Goal: Transaction & Acquisition: Book appointment/travel/reservation

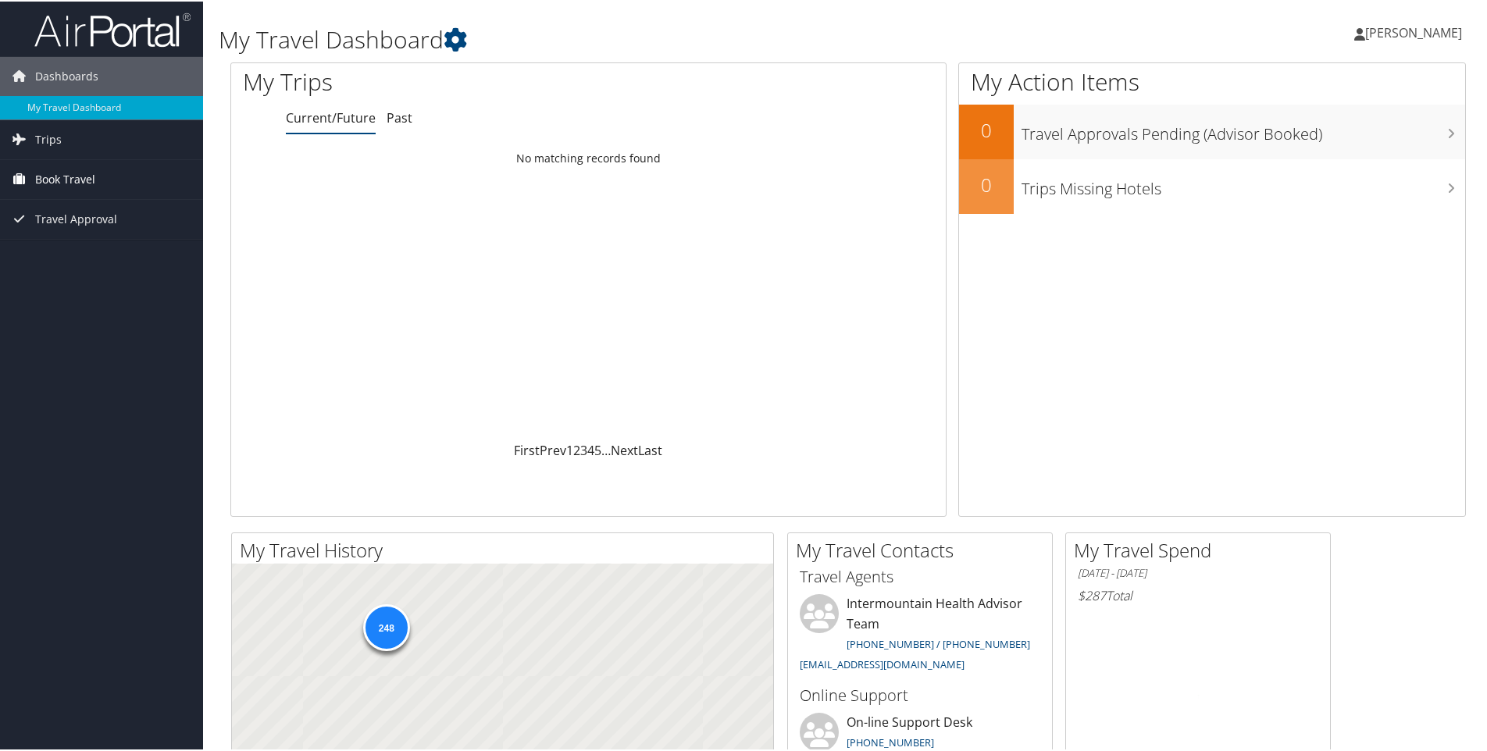
drag, startPoint x: 0, startPoint y: 0, endPoint x: 66, endPoint y: 174, distance: 186.1
click at [66, 174] on span "Book Travel" at bounding box center [65, 178] width 60 height 39
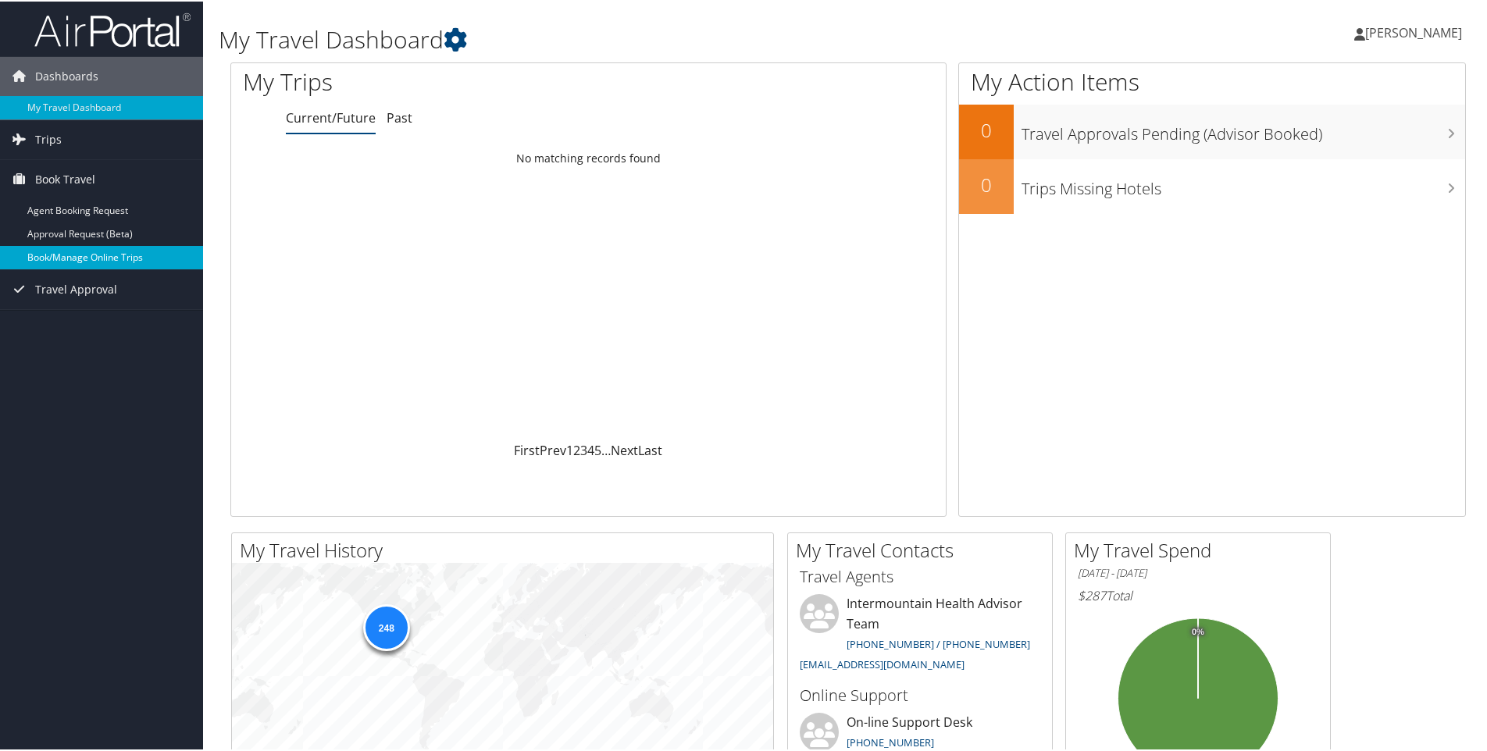
click at [77, 255] on link "Book/Manage Online Trips" at bounding box center [101, 255] width 203 height 23
click at [64, 177] on span "Book Travel" at bounding box center [65, 178] width 60 height 39
click at [69, 251] on link "Book/Manage Online Trips" at bounding box center [101, 255] width 203 height 23
